Goal: Use online tool/utility: Use online tool/utility

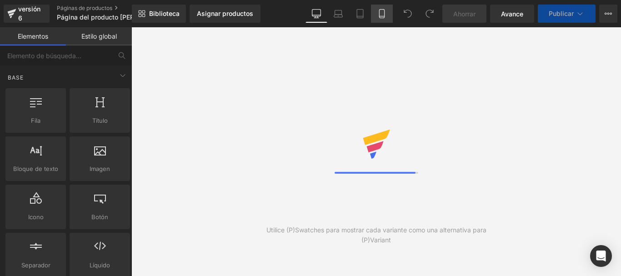
click at [377, 17] on icon at bounding box center [381, 13] width 9 height 9
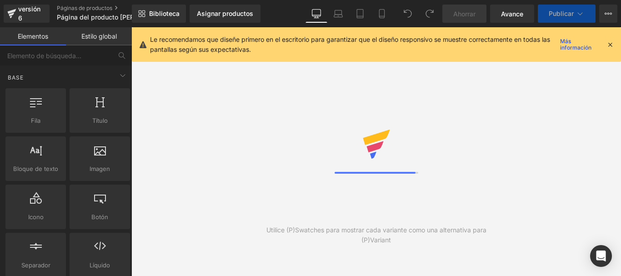
click at [606, 45] on icon at bounding box center [610, 44] width 8 height 8
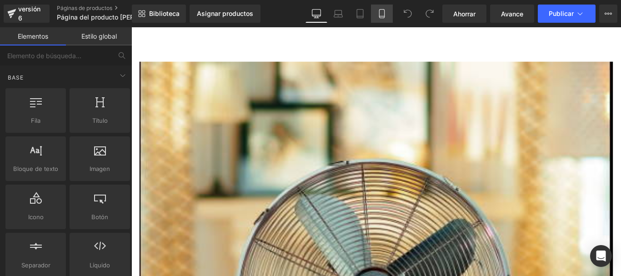
click at [379, 15] on icon at bounding box center [381, 13] width 9 height 9
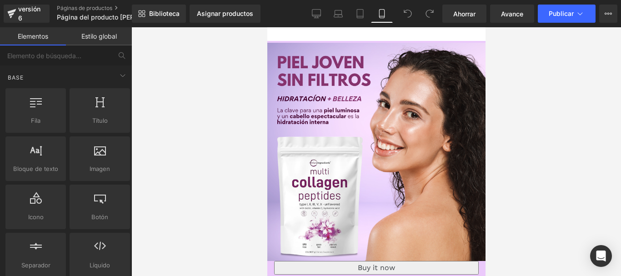
scroll to position [16, 0]
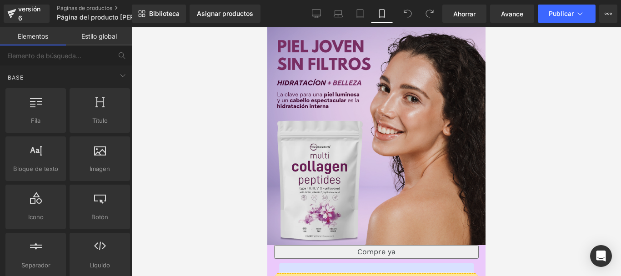
click at [368, 108] on img at bounding box center [376, 136] width 218 height 218
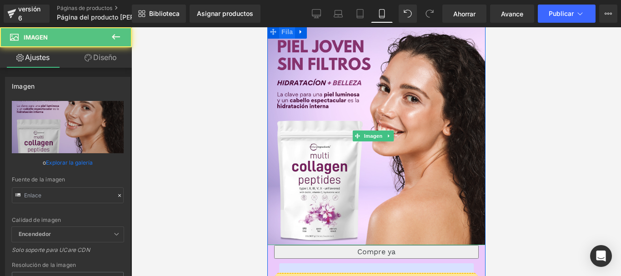
click at [290, 31] on font "Fila" at bounding box center [286, 31] width 11 height 7
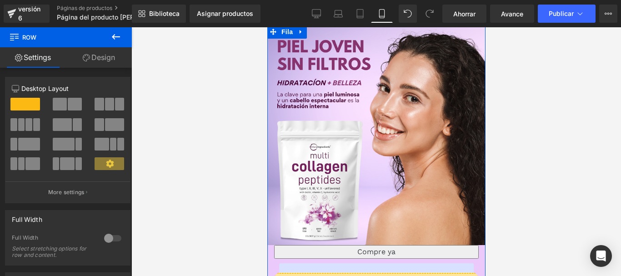
click at [107, 56] on link "Design" at bounding box center [99, 57] width 66 height 20
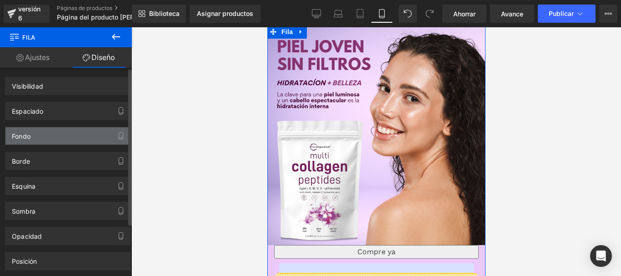
click at [36, 131] on div "Fondo" at bounding box center [67, 135] width 125 height 17
click at [36, 133] on div "Fondo" at bounding box center [67, 135] width 125 height 17
click at [35, 133] on div "Fondo" at bounding box center [67, 135] width 125 height 17
click at [35, 134] on div "Fondo" at bounding box center [67, 135] width 125 height 17
